Goal: Find specific page/section: Find specific page/section

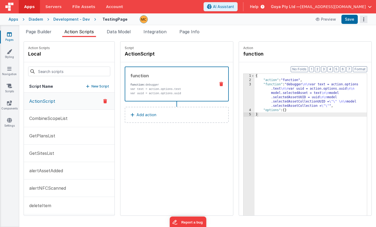
click at [363, 19] on icon "Options" at bounding box center [363, 19] width 8 height 0
click at [363, 18] on button at bounding box center [188, 113] width 376 height 227
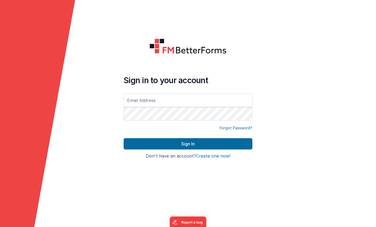
click at [0, 226] on com-1password-button at bounding box center [0, 227] width 0 height 0
type input "[EMAIL_ADDRESS][DOMAIN_NAME]"
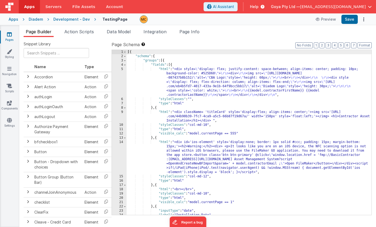
click at [238, 37] on ul "Page Builder Action Scripts Data Model Integration Page Info" at bounding box center [197, 32] width 356 height 9
click at [17, 20] on div "Apps" at bounding box center [14, 19] width 10 height 5
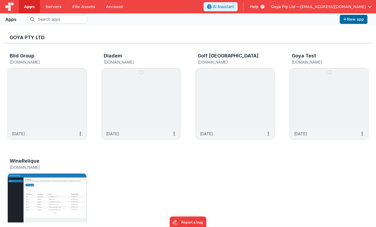
click at [52, 190] on img at bounding box center [47, 203] width 78 height 60
click at [48, 90] on img at bounding box center [47, 98] width 78 height 60
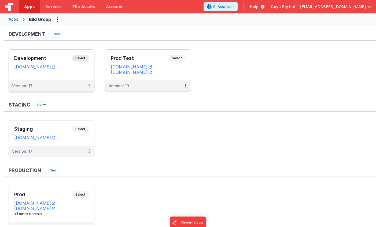
click at [84, 58] on span "Select" at bounding box center [80, 58] width 17 height 6
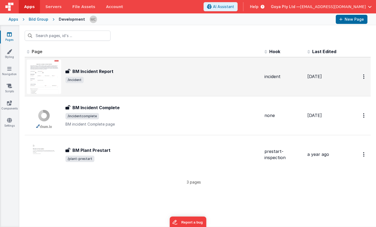
click at [101, 69] on h3 "BM Incident Report" at bounding box center [92, 71] width 41 height 6
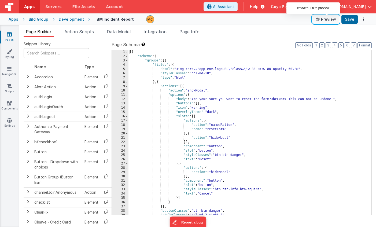
click at [324, 18] on button "Preview" at bounding box center [325, 19] width 27 height 9
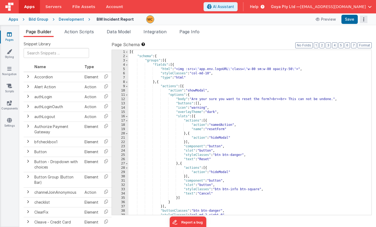
click at [363, 16] on button "Options" at bounding box center [363, 20] width 8 height 8
click at [254, 33] on button at bounding box center [188, 113] width 376 height 227
click at [10, 52] on icon at bounding box center [9, 51] width 5 height 5
